Goal: Check status: Check status

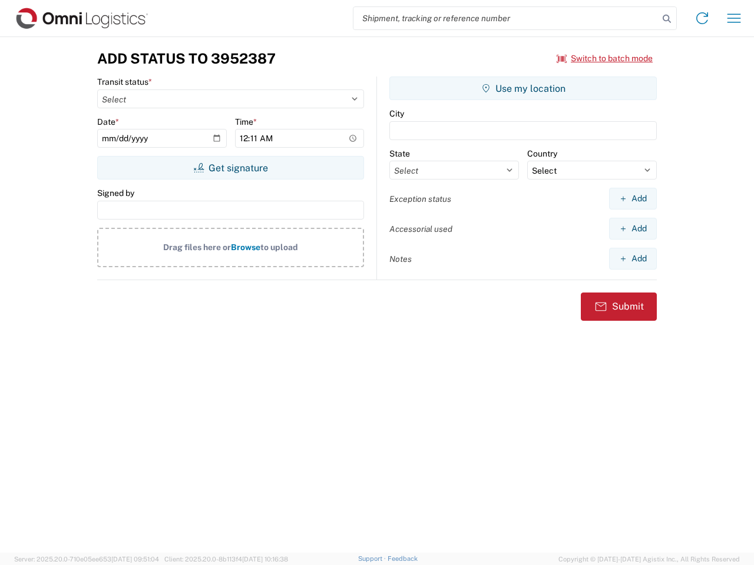
click at [506, 18] on input "search" at bounding box center [505, 18] width 305 height 22
click at [667, 19] on icon at bounding box center [666, 19] width 16 height 16
click at [702, 18] on icon at bounding box center [702, 18] width 19 height 19
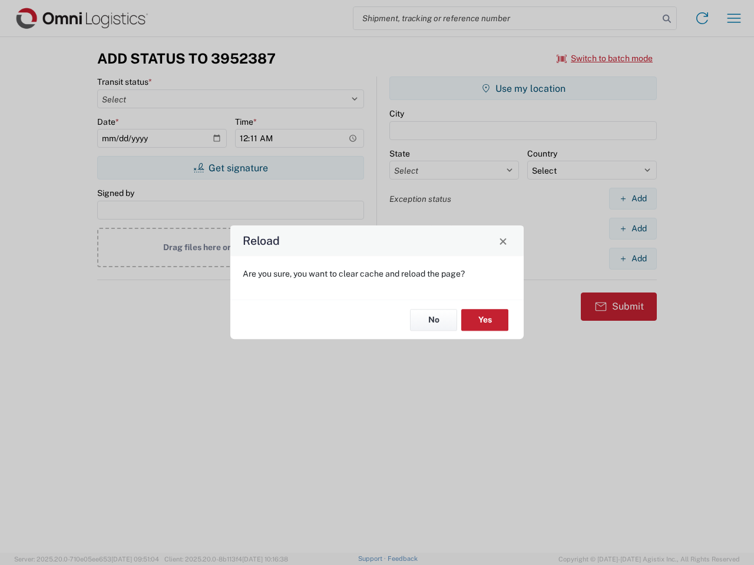
click at [734, 18] on div "Reload Are you sure, you want to clear cache and reload the page? No Yes" at bounding box center [377, 282] width 754 height 565
click at [605, 58] on div "Reload Are you sure, you want to clear cache and reload the page? No Yes" at bounding box center [377, 282] width 754 height 565
click at [230, 168] on div "Reload Are you sure, you want to clear cache and reload the page? No Yes" at bounding box center [377, 282] width 754 height 565
click at [523, 88] on div "Reload Are you sure, you want to clear cache and reload the page? No Yes" at bounding box center [377, 282] width 754 height 565
click at [632, 198] on div "Reload Are you sure, you want to clear cache and reload the page? No Yes" at bounding box center [377, 282] width 754 height 565
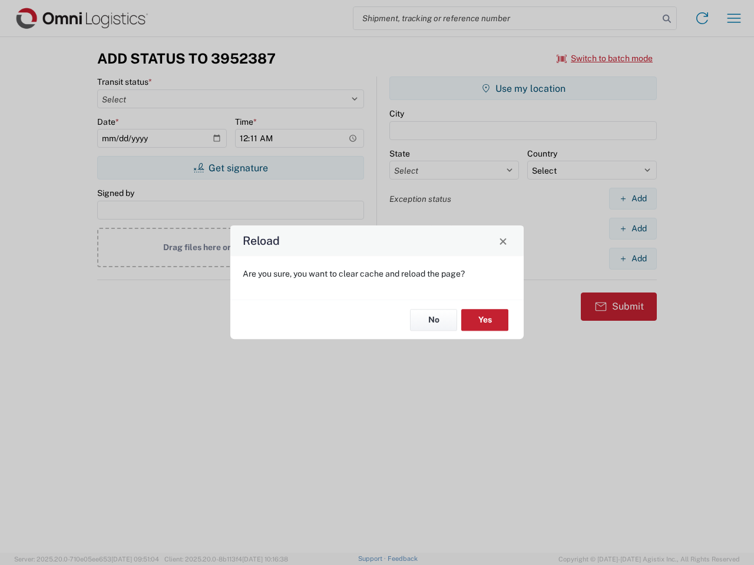
click at [632, 228] on div "Reload Are you sure, you want to clear cache and reload the page? No Yes" at bounding box center [377, 282] width 754 height 565
click at [632, 259] on div "Reload Are you sure, you want to clear cache and reload the page? No Yes" at bounding box center [377, 282] width 754 height 565
